Goal: Task Accomplishment & Management: Manage account settings

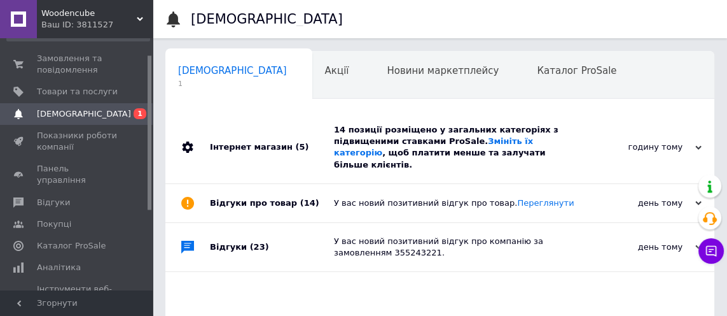
scroll to position [0, 6]
click at [599, 144] on div "годину тому" at bounding box center [637, 146] width 127 height 11
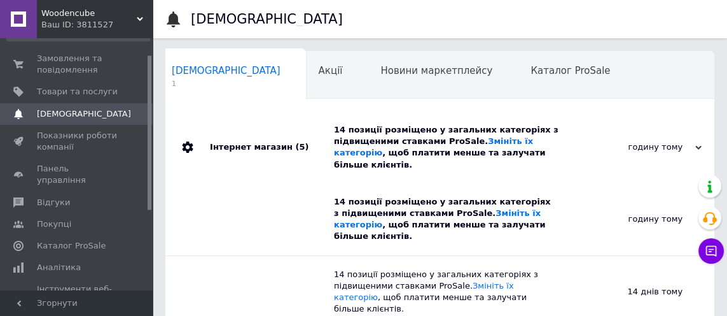
click at [368, 77] on div "Новини маркетплейсу 0" at bounding box center [443, 76] width 150 height 48
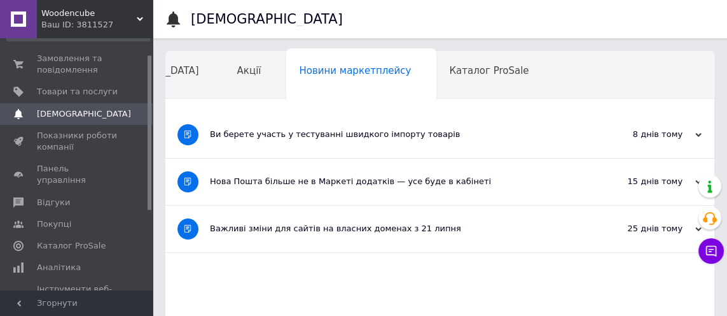
click at [98, 77] on link "Замовлення та повідомлення 0 0" at bounding box center [78, 64] width 156 height 33
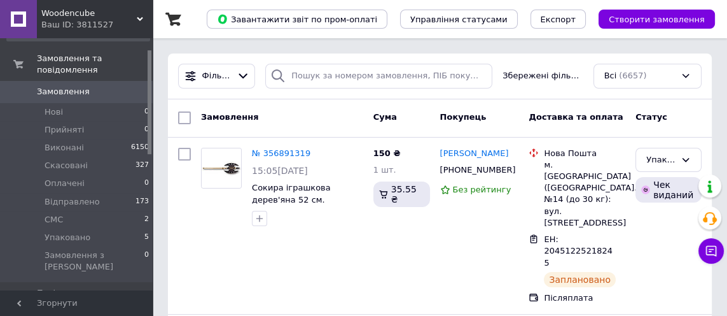
click at [115, 228] on li "Упаковано 5" at bounding box center [78, 237] width 156 height 18
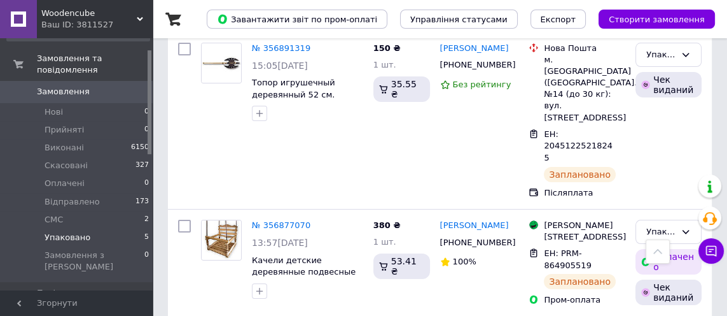
scroll to position [258, 0]
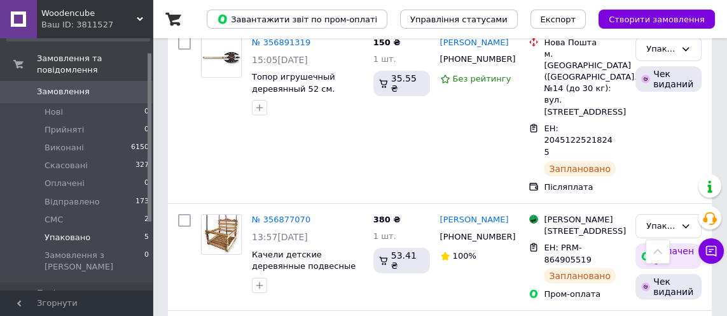
click at [272, 214] on link "№ 356877070" at bounding box center [281, 219] width 59 height 10
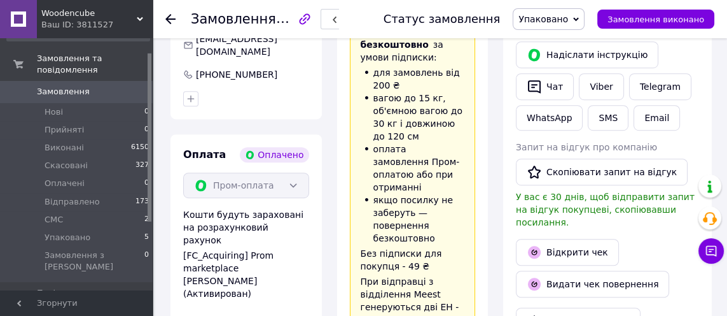
scroll to position [841, 0]
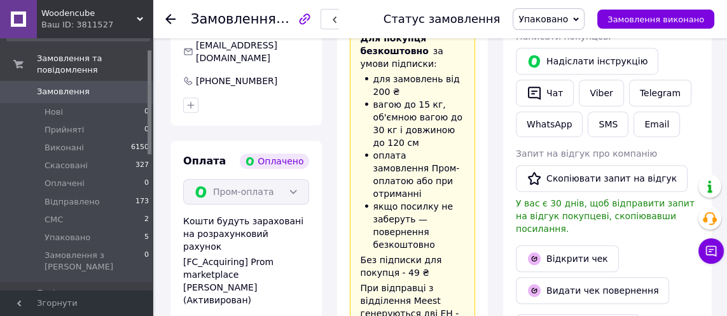
click at [599, 111] on button "SMS" at bounding box center [608, 123] width 41 height 25
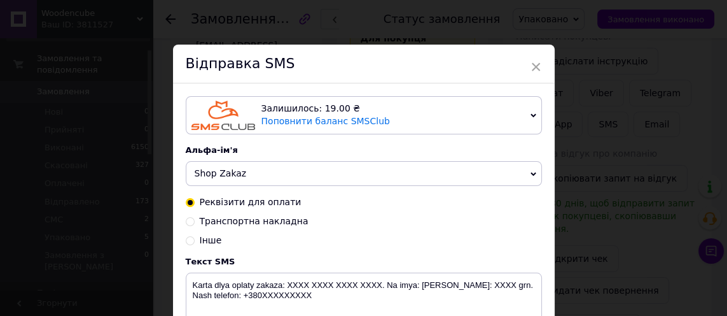
click at [240, 217] on span "Транспортна накладна" at bounding box center [254, 221] width 109 height 10
click at [195, 217] on input "Транспортна накладна" at bounding box center [190, 220] width 9 height 9
radio input "true"
radio input "false"
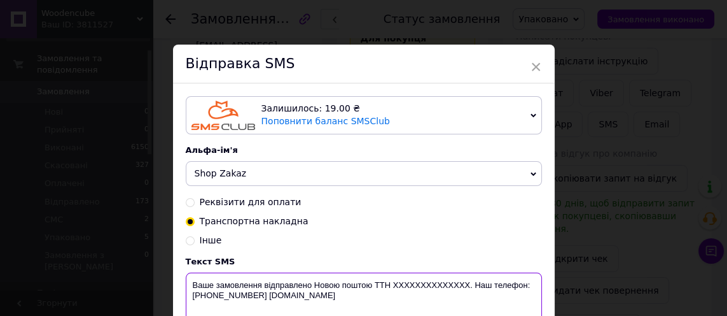
click at [330, 281] on textarea "Ваше замовлення відправлено Новою поштою ТТН XXXXXXXXXXXXXX. Наш телефон:[PHONE…" at bounding box center [364, 305] width 356 height 66
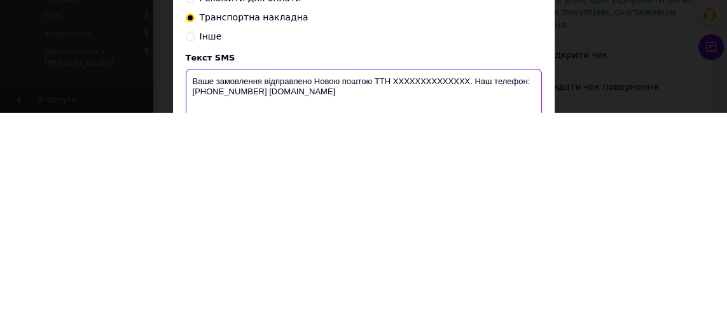
click at [334, 283] on textarea "Ваше замовлення відправлено Новою поштою ТТН XXXXXXXXXXXXXX. Наш телефон:[PHONE…" at bounding box center [364, 305] width 356 height 66
click at [334, 282] on textarea "Ваше замовлення відправлено Новою поштою ТТН XXXXXXXXXXXXXX. Наш телефон:[PHONE…" at bounding box center [364, 305] width 356 height 66
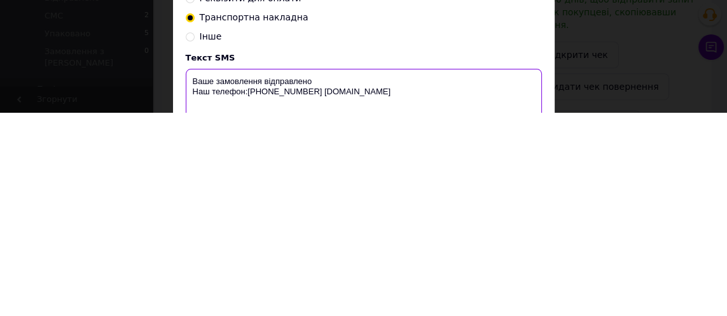
click at [339, 281] on textarea "Ваше замовлення відправлено Наш телефон:[PHONE_NUMBER] [DOMAIN_NAME]" at bounding box center [364, 305] width 356 height 66
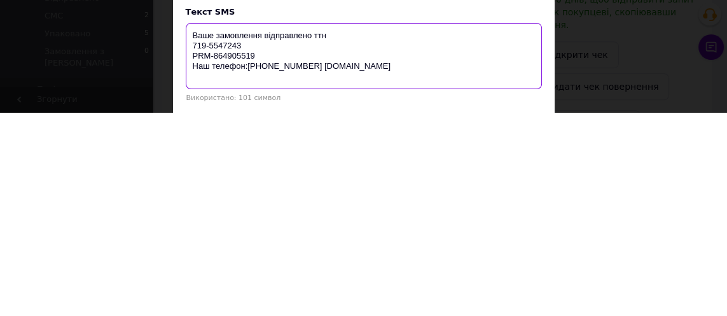
scroll to position [82, 0]
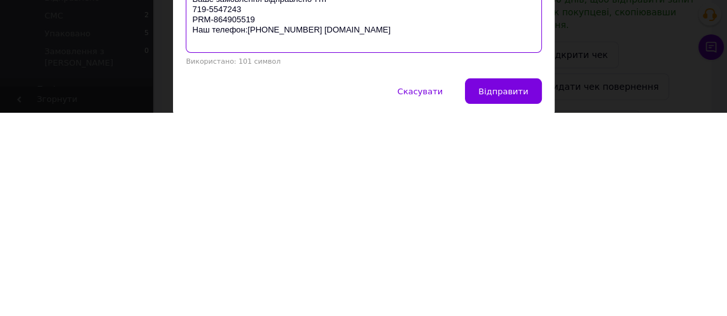
type textarea "Ваше замовлення відправлено ттн 719-5547243 PRM-864905519 Наш телефон:[PHONE_NU…"
click at [510, 293] on span "Відправити" at bounding box center [503, 295] width 50 height 10
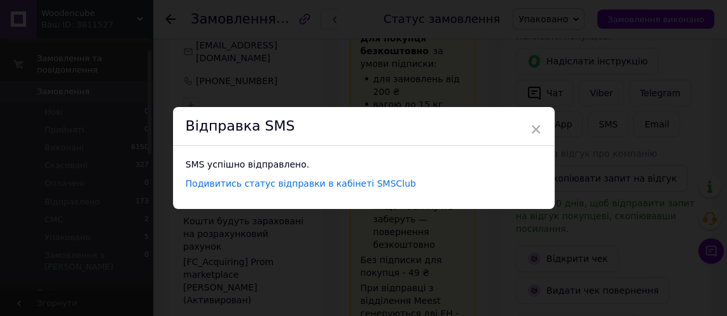
scroll to position [0, 0]
click at [531, 132] on span "×" at bounding box center [536, 129] width 11 height 22
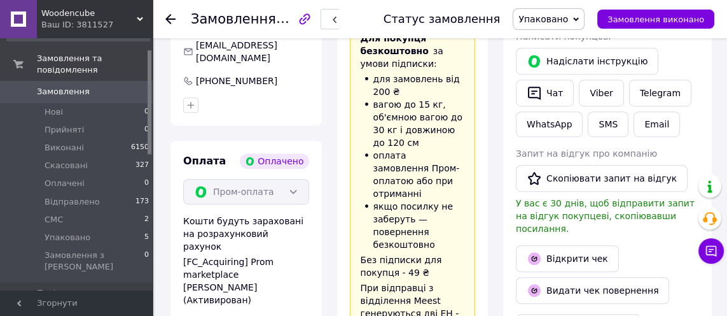
click at [568, 24] on span "Упаковано" at bounding box center [543, 19] width 50 height 10
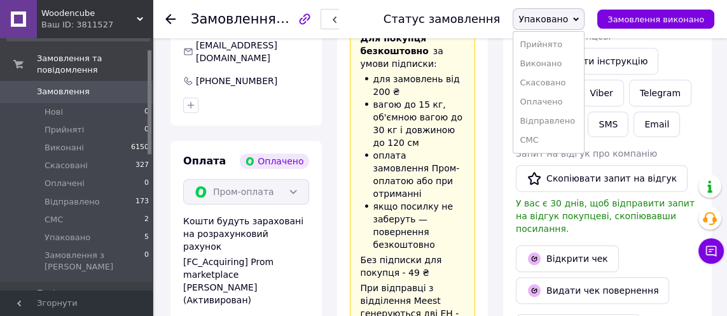
click at [576, 122] on li "Відправлено" at bounding box center [548, 120] width 71 height 19
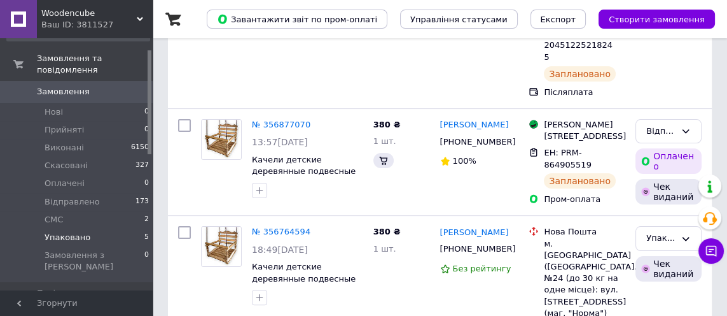
scroll to position [667, 0]
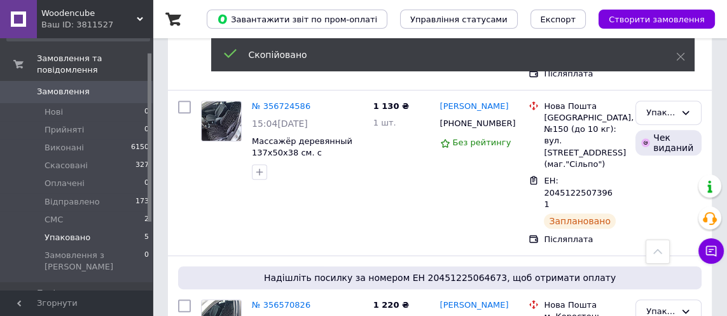
click at [476, 315] on span "[PHONE_NUMBER]" at bounding box center [478, 322] width 76 height 10
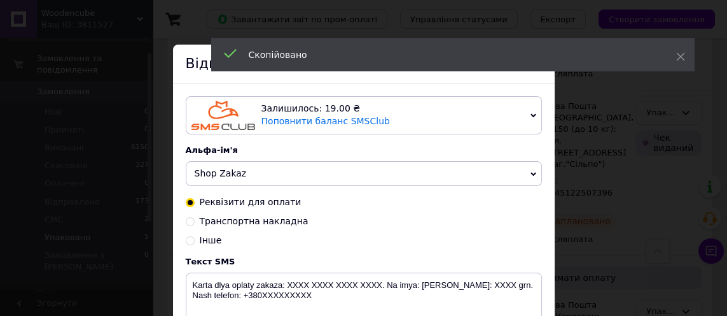
click at [279, 223] on span "Транспортна накладна" at bounding box center [254, 221] width 109 height 10
click at [195, 223] on input "Транспортна накладна" at bounding box center [190, 220] width 9 height 9
radio input "true"
radio input "false"
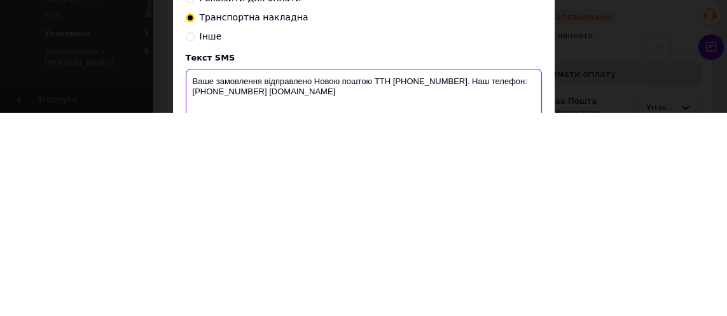
type textarea "Ваше замовлення відправлено Новою поштою ТТН [PHONE_NUMBER]. Наш телефон:[PHONE…"
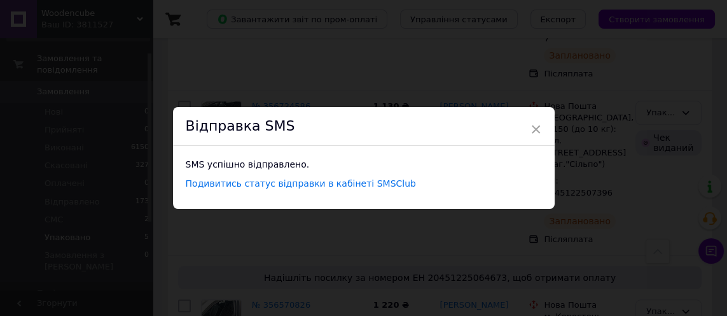
click at [680, 249] on div "× Відправка SMS SMS успішно відправлено. Подивитись статус відправки в кабінеті…" at bounding box center [363, 158] width 727 height 316
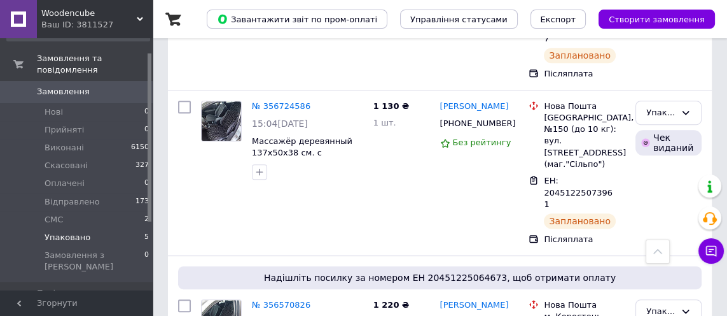
click at [678, 299] on div "Упаковано" at bounding box center [669, 311] width 66 height 25
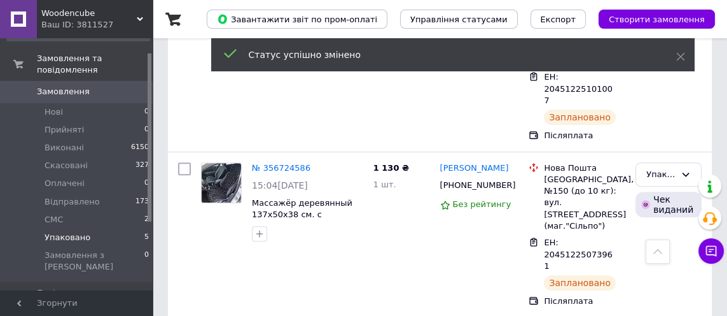
scroll to position [602, 0]
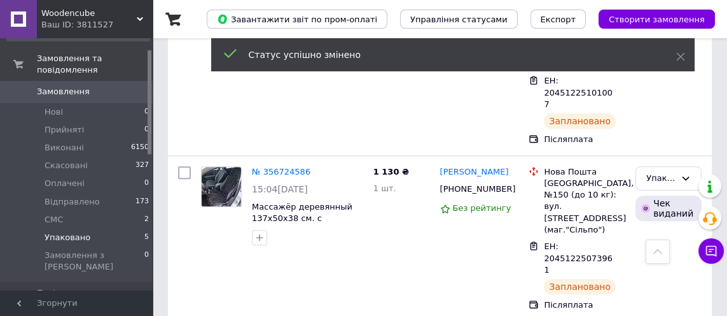
click at [613, 239] on div "ЕН: 20451225073961" at bounding box center [579, 258] width 73 height 38
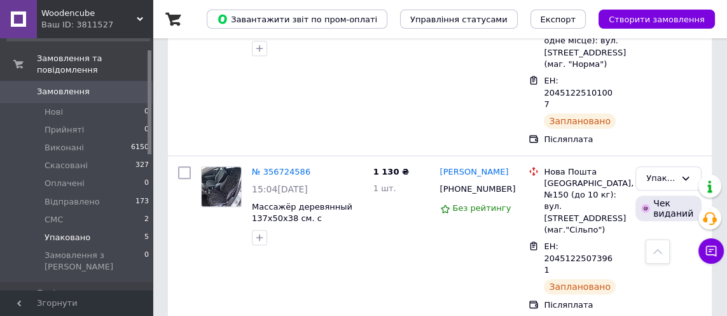
click at [623, 253] on icon at bounding box center [623, 258] width 10 height 10
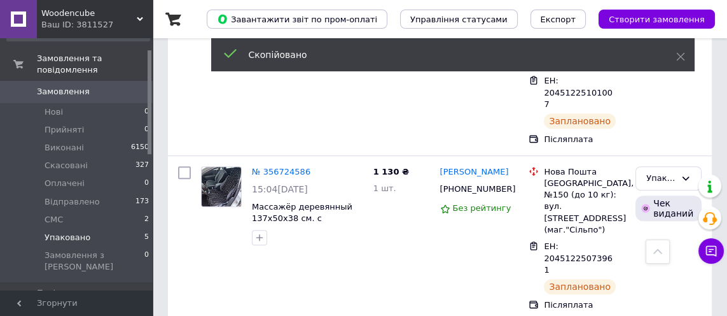
click at [480, 184] on span "[PHONE_NUMBER]" at bounding box center [478, 189] width 76 height 10
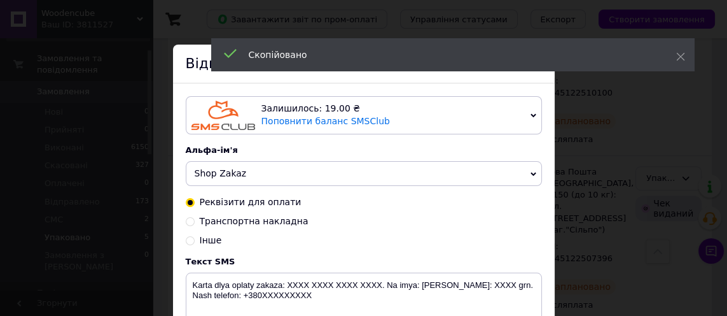
click at [618, 184] on div "× Відправка SMS Залишилось: 19.00 ₴ Поповнити баланс SMSClub Підключити LetsAds…" at bounding box center [363, 158] width 727 height 316
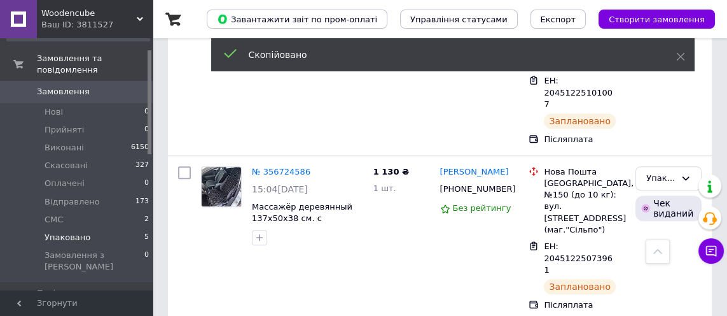
click at [484, 184] on span "[PHONE_NUMBER]" at bounding box center [478, 189] width 76 height 10
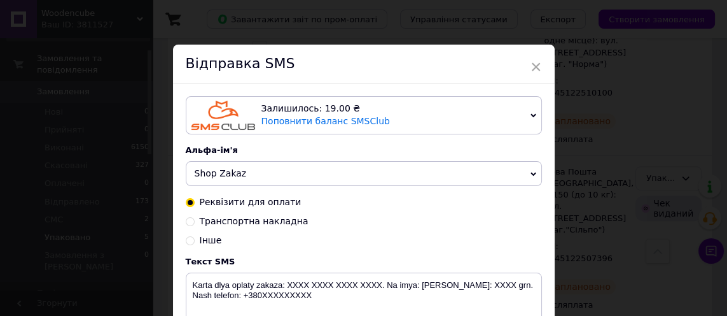
click at [285, 223] on span "Транспортна накладна" at bounding box center [254, 221] width 109 height 10
click at [195, 223] on input "Транспортна накладна" at bounding box center [190, 220] width 9 height 9
radio input "true"
radio input "false"
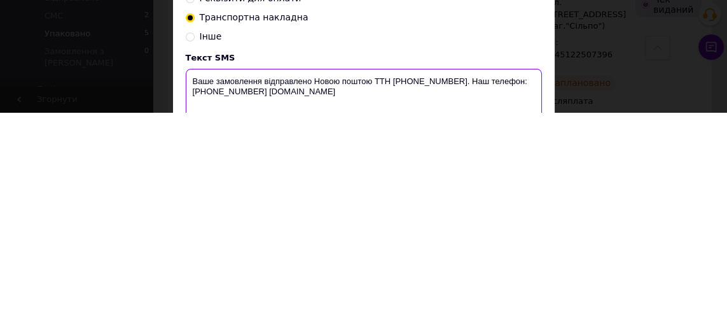
scroll to position [130, 0]
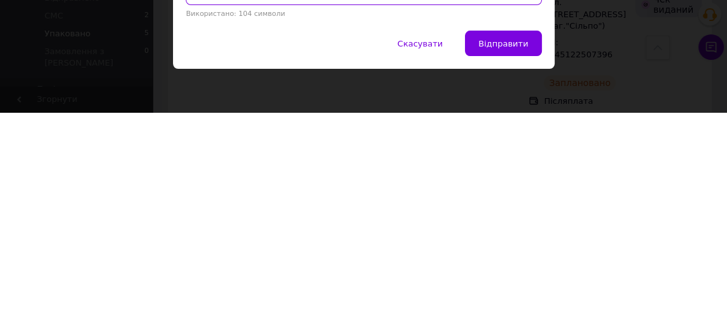
type textarea "Ваше замовлення відправлено Новою поштою ТТН [PHONE_NUMBER]. Наш телефон:[PHONE…"
click at [515, 242] on span "Відправити" at bounding box center [503, 247] width 50 height 10
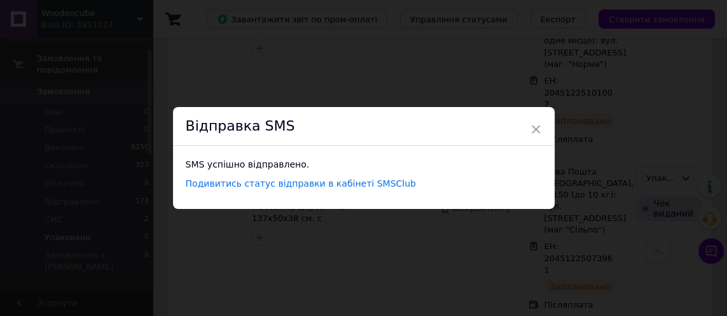
scroll to position [0, 0]
click at [645, 205] on div "× Відправка SMS SMS успішно відправлено. Подивитись статус відправки в кабінеті…" at bounding box center [363, 158] width 727 height 316
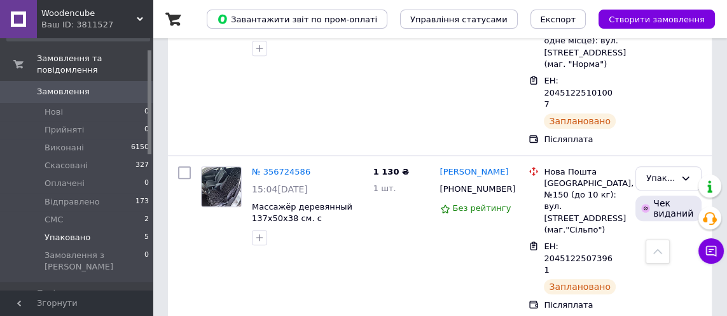
click at [688, 176] on icon at bounding box center [686, 178] width 7 height 4
click at [669, 252] on li "Відправлено" at bounding box center [668, 270] width 65 height 36
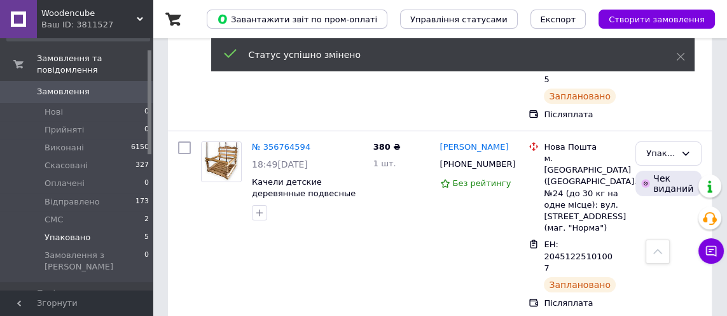
scroll to position [330, 0]
click at [624, 253] on icon at bounding box center [623, 257] width 8 height 8
click at [624, 252] on icon at bounding box center [623, 257] width 10 height 10
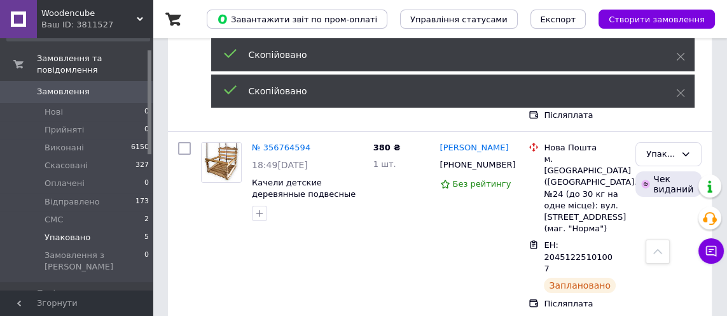
click at [481, 160] on span "[PHONE_NUMBER]" at bounding box center [478, 165] width 76 height 10
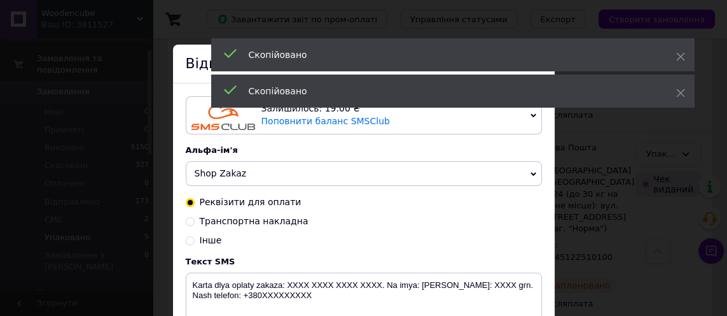
click at [268, 224] on span "Транспортна накладна" at bounding box center [254, 221] width 109 height 10
click at [195, 224] on input "Транспортна накладна" at bounding box center [190, 220] width 9 height 9
radio input "true"
radio input "false"
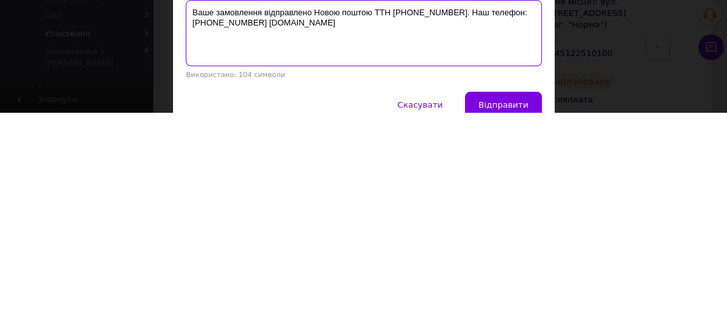
scroll to position [69, 0]
type textarea "Ваше замовлення відправлено Новою поштою ТТН [PHONE_NUMBER]. Наш телефон:[PHONE…"
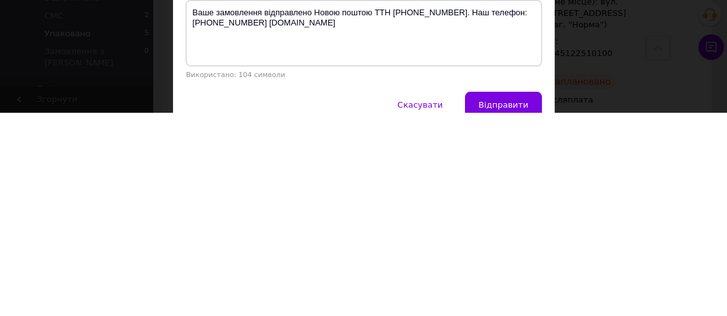
click at [515, 311] on span "Відправити" at bounding box center [503, 308] width 50 height 10
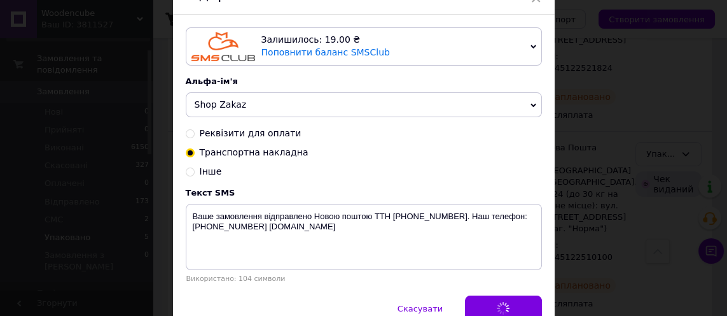
scroll to position [0, 0]
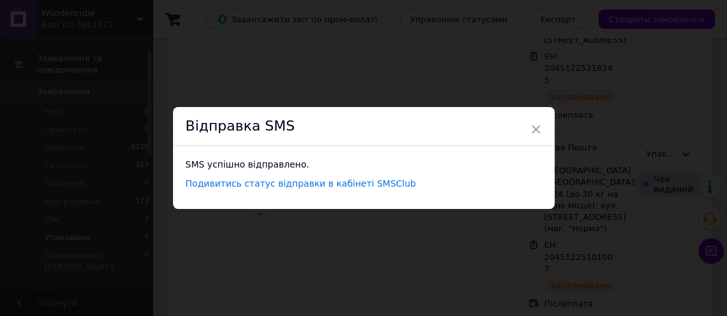
click at [681, 125] on div "× Відправка SMS SMS успішно відправлено. Подивитись статус відправки в кабінеті…" at bounding box center [363, 158] width 727 height 316
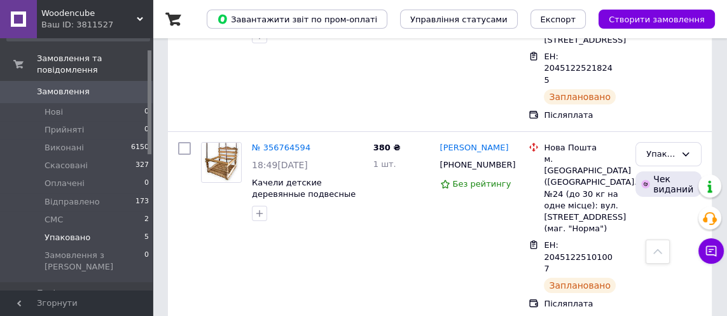
click at [684, 149] on icon at bounding box center [686, 154] width 10 height 10
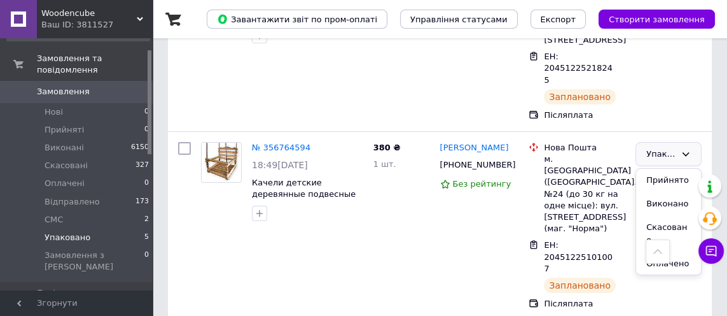
scroll to position [47, 0]
click at [671, 228] on li "Відправлено" at bounding box center [668, 246] width 65 height 36
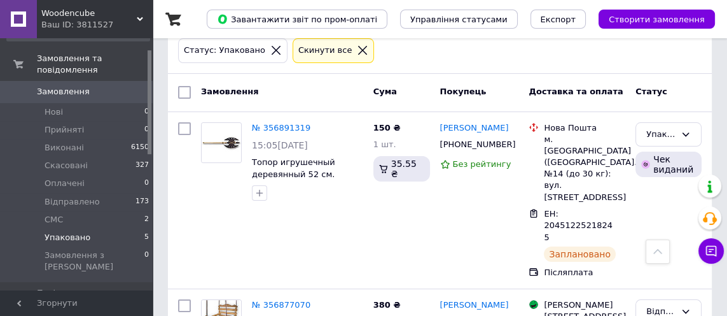
scroll to position [172, 0]
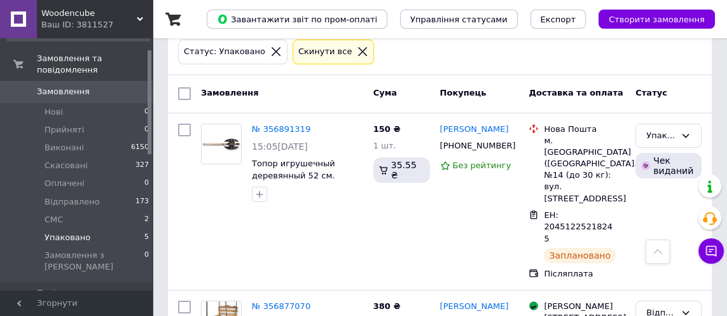
click at [614, 208] on div "ЕН: 20451225218245" at bounding box center [579, 227] width 73 height 38
click at [625, 222] on icon at bounding box center [623, 227] width 10 height 10
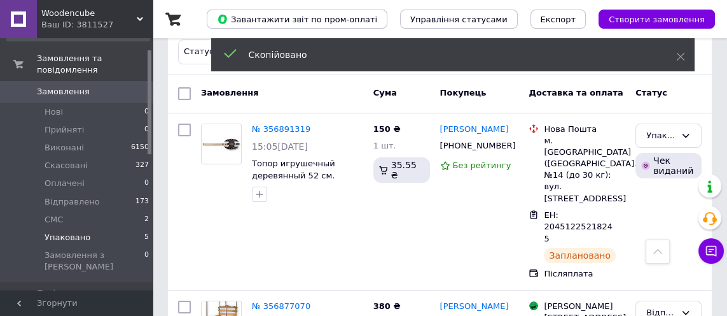
click at [478, 146] on span "[PHONE_NUMBER]" at bounding box center [478, 146] width 76 height 10
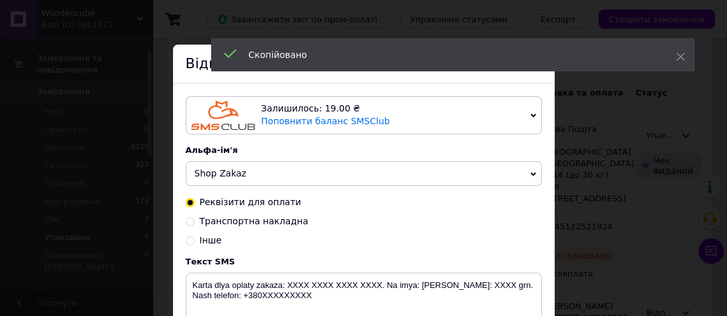
click at [260, 222] on span "Транспортна накладна" at bounding box center [254, 221] width 109 height 10
click at [195, 222] on input "Транспортна накладна" at bounding box center [190, 220] width 9 height 9
radio input "true"
radio input "false"
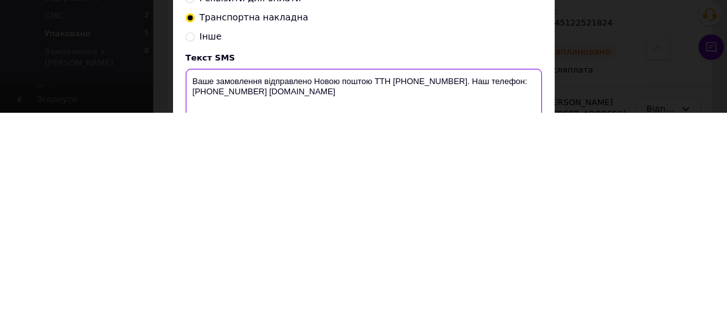
scroll to position [130, 0]
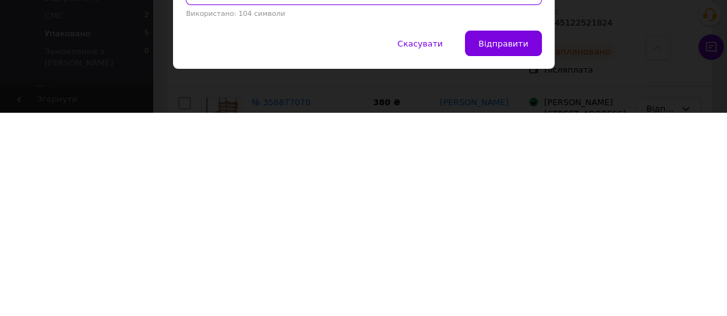
type textarea "Ваше замовлення відправлено Новою поштою ТТН [PHONE_NUMBER]. Наш телефон:[PHONE…"
click at [507, 248] on span "Відправити" at bounding box center [503, 247] width 50 height 10
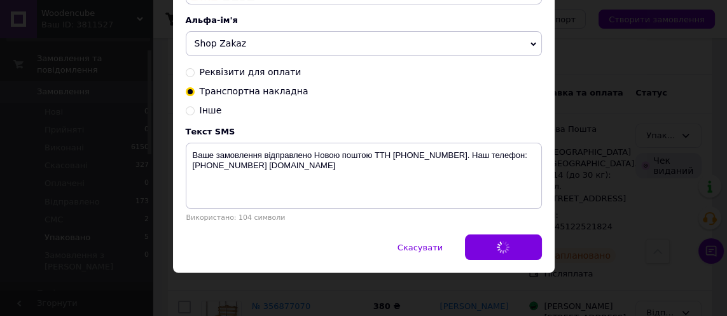
scroll to position [0, 0]
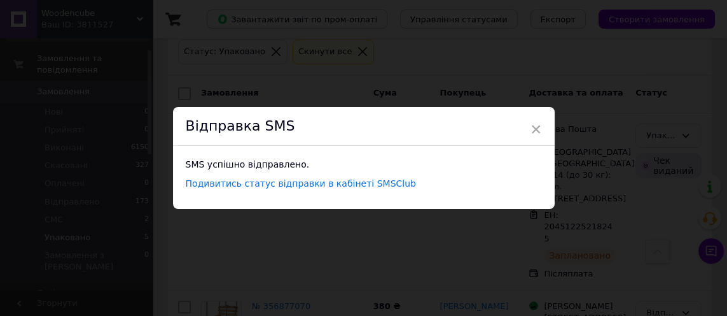
click at [623, 225] on div "× Відправка SMS SMS успішно відправлено. Подивитись статус відправки в кабінеті…" at bounding box center [363, 158] width 727 height 316
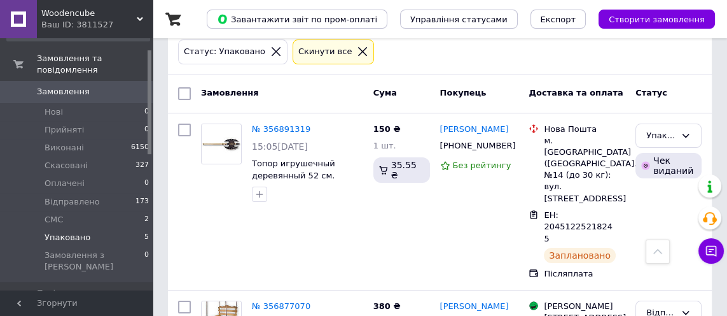
click at [686, 133] on icon at bounding box center [686, 135] width 10 height 10
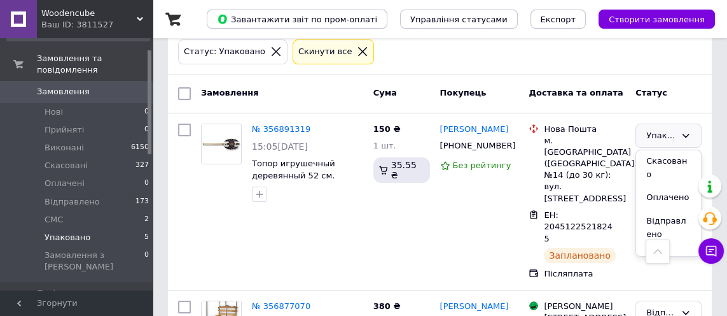
click at [662, 211] on li "Відправлено" at bounding box center [668, 227] width 65 height 36
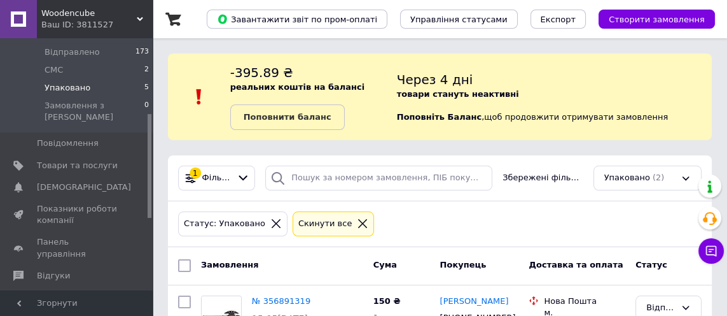
scroll to position [182, 0]
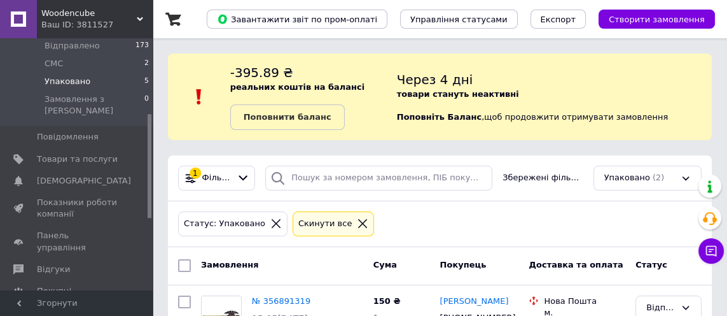
click at [123, 225] on link "Панель управління" at bounding box center [78, 241] width 156 height 33
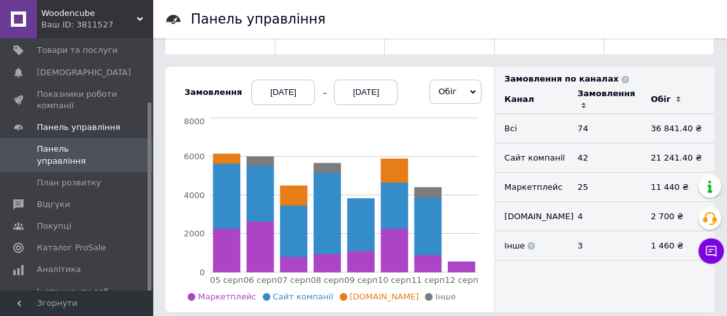
scroll to position [15, 0]
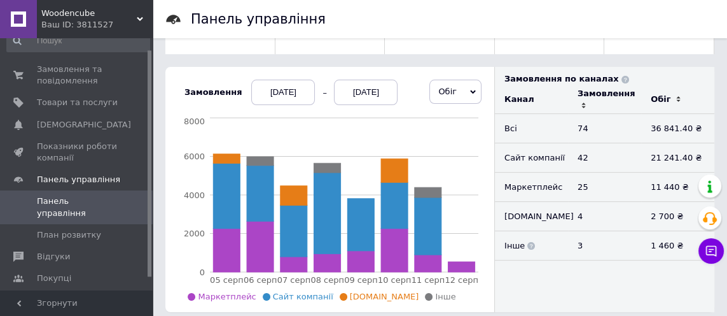
click at [107, 151] on span "Показники роботи компанії" at bounding box center [77, 152] width 81 height 23
